Goal: Transaction & Acquisition: Book appointment/travel/reservation

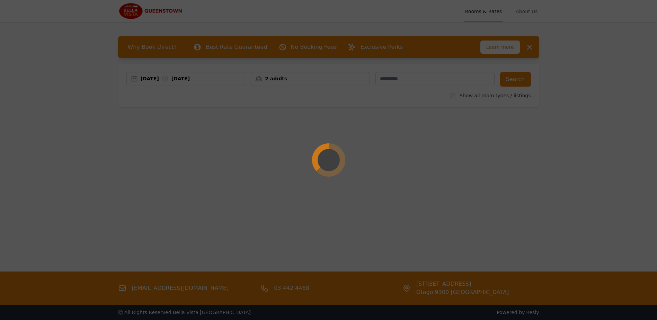
click at [218, 78] on div at bounding box center [328, 160] width 657 height 320
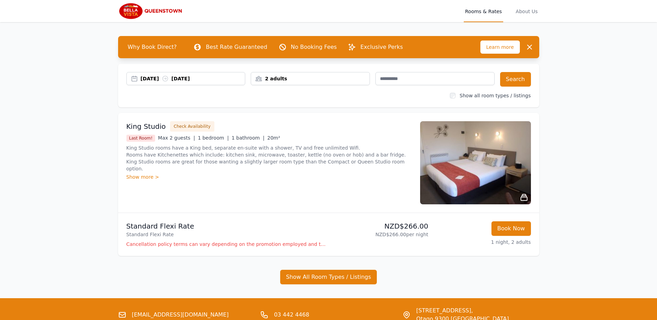
click at [218, 78] on div "[DATE] [DATE]" at bounding box center [193, 78] width 105 height 7
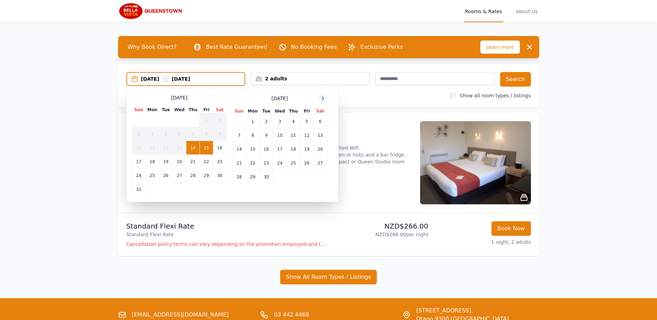
click at [322, 98] on icon at bounding box center [323, 99] width 6 height 6
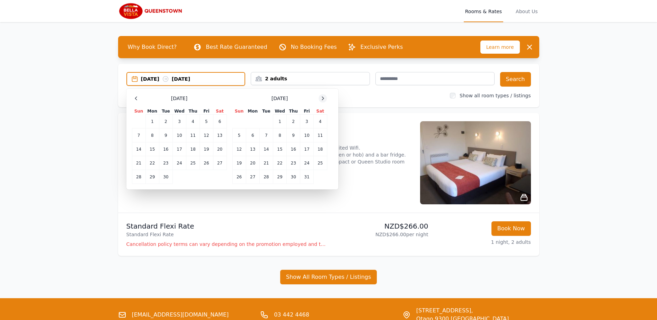
click at [322, 98] on icon at bounding box center [323, 99] width 6 height 6
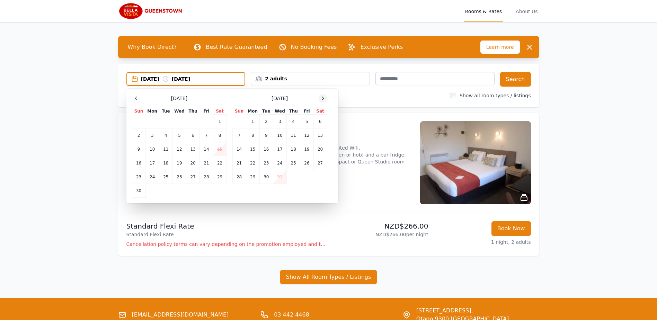
click at [322, 98] on icon at bounding box center [323, 99] width 6 height 6
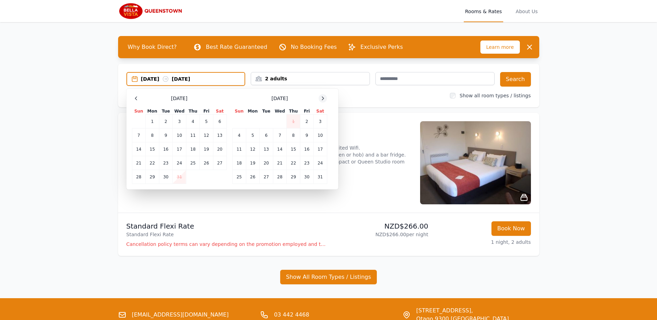
click at [322, 98] on icon at bounding box center [323, 99] width 6 height 6
click at [291, 149] on td "19" at bounding box center [293, 149] width 13 height 14
click at [324, 148] on td "21" at bounding box center [319, 149] width 13 height 14
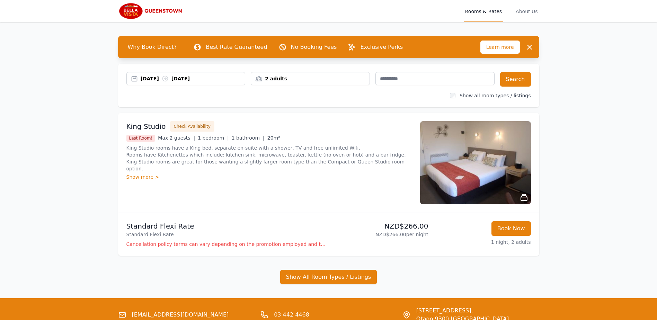
click at [325, 80] on div "2 adults" at bounding box center [310, 78] width 118 height 7
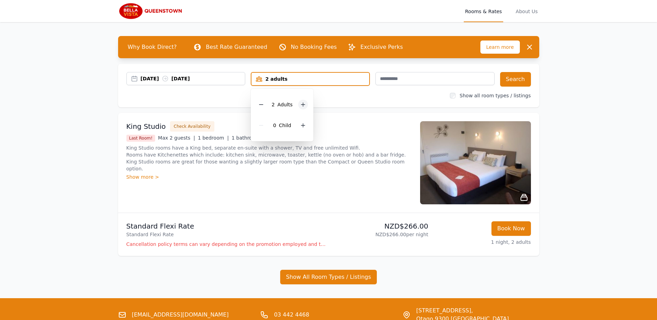
click at [301, 105] on icon at bounding box center [303, 105] width 6 height 6
click at [511, 80] on button "Search" at bounding box center [515, 79] width 31 height 15
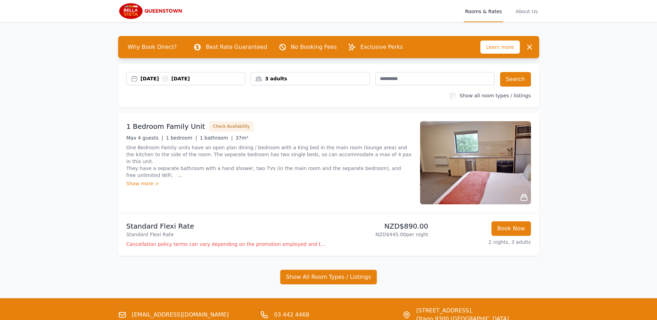
click at [136, 186] on div "Show more >" at bounding box center [268, 183] width 285 height 7
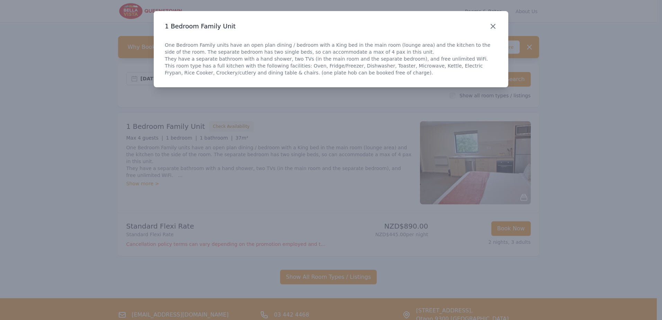
click at [497, 29] on icon "button" at bounding box center [493, 26] width 8 height 8
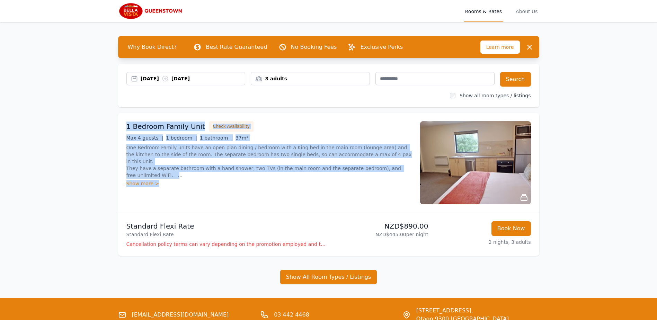
drag, startPoint x: 170, startPoint y: 184, endPoint x: 116, endPoint y: 118, distance: 85.4
click at [116, 118] on div "Why Book Direct? Best Rate Guaranteed No Booking Fees Exclusive Perks Learn mor…" at bounding box center [328, 160] width 443 height 276
drag, startPoint x: 116, startPoint y: 118, endPoint x: 134, endPoint y: 159, distance: 45.5
click at [134, 159] on p "One Bedroom Family units have an open plan dining / bedroom with a King bed in …" at bounding box center [268, 161] width 285 height 35
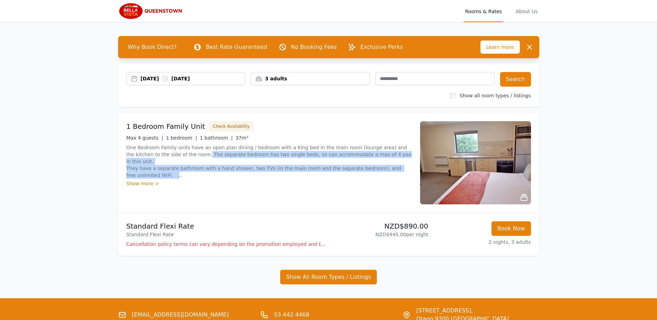
drag, startPoint x: 171, startPoint y: 153, endPoint x: 345, endPoint y: 170, distance: 174.6
click at [345, 170] on p "One Bedroom Family units have an open plan dining / bedroom with a King bed in …" at bounding box center [268, 161] width 285 height 35
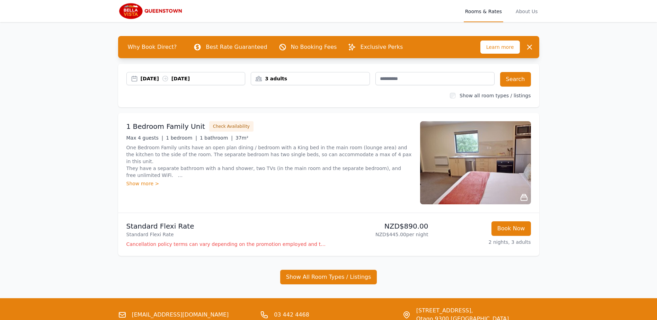
drag, startPoint x: 345, startPoint y: 170, endPoint x: 264, endPoint y: 175, distance: 81.5
click at [264, 175] on p "One Bedroom Family units have an open plan dining / bedroom with a King bed in …" at bounding box center [268, 161] width 285 height 35
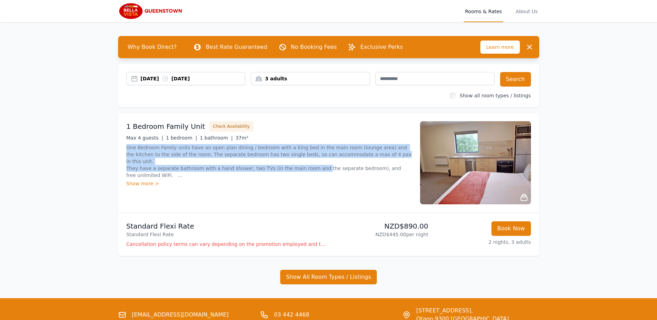
drag, startPoint x: 306, startPoint y: 160, endPoint x: 101, endPoint y: 150, distance: 204.8
click at [101, 150] on div "Open main menu Rooms & Rates About Us Why Book Direct? Best Rate Guaranteed No …" at bounding box center [328, 173] width 657 height 346
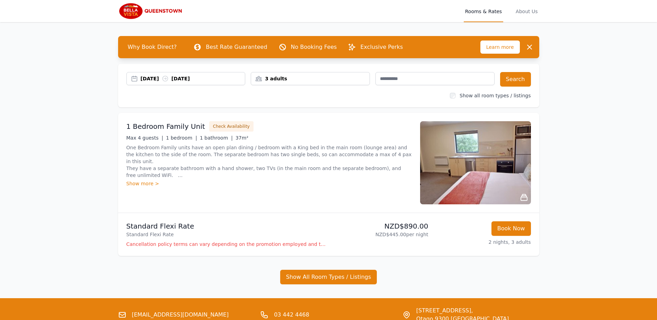
drag, startPoint x: 101, startPoint y: 150, endPoint x: 317, endPoint y: 178, distance: 217.8
click at [317, 178] on p "One Bedroom Family units have an open plan dining / bedroom with a King bed in …" at bounding box center [268, 161] width 285 height 35
